Goal: Find specific page/section: Find specific page/section

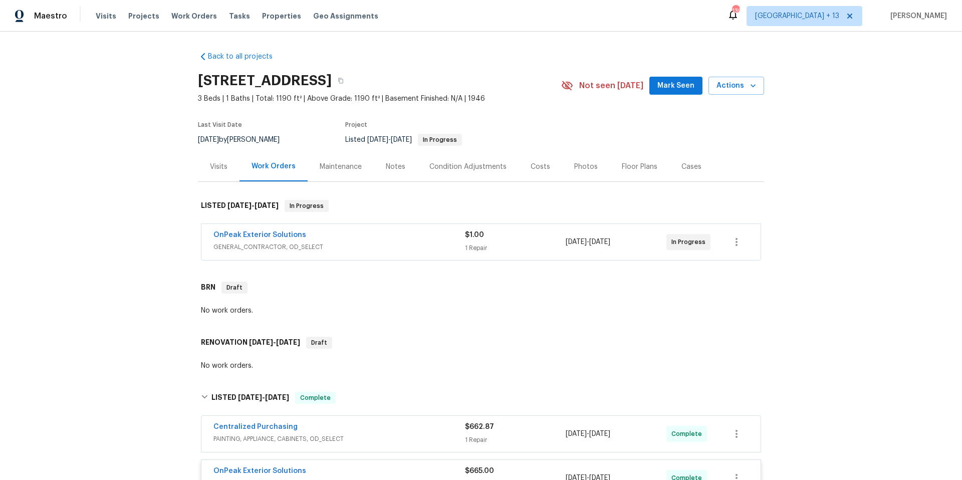
click at [322, 239] on div "OnPeak Exterior Solutions" at bounding box center [338, 236] width 251 height 12
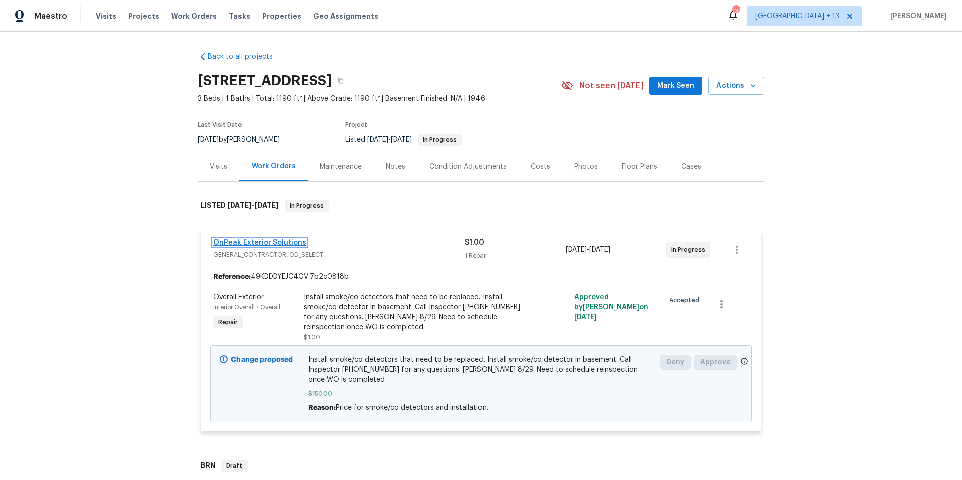
click at [264, 239] on link "OnPeak Exterior Solutions" at bounding box center [259, 242] width 93 height 7
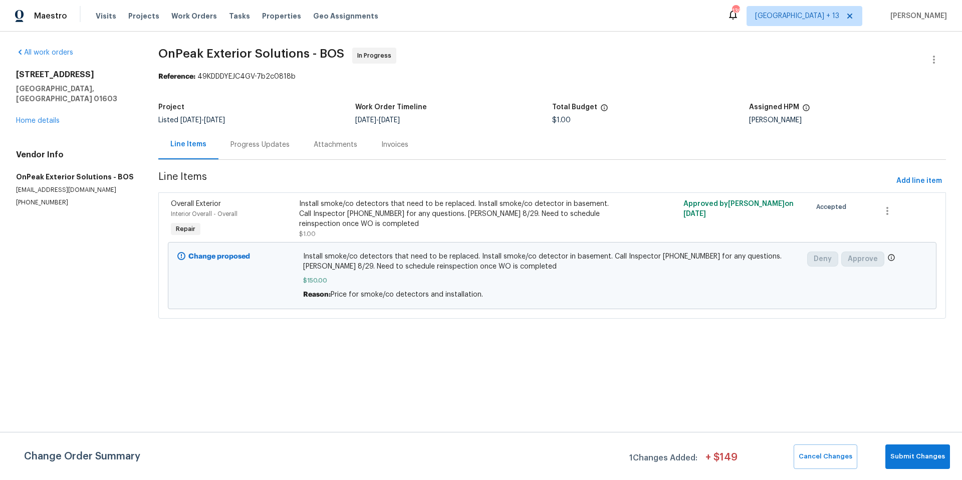
click at [251, 143] on div "Progress Updates" at bounding box center [259, 145] width 59 height 10
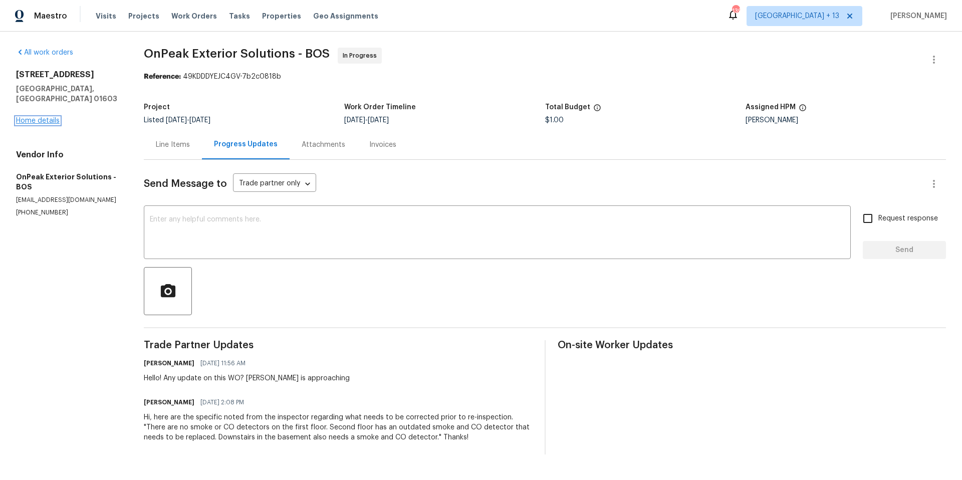
click at [48, 117] on link "Home details" at bounding box center [38, 120] width 44 height 7
